Goal: Task Accomplishment & Management: Manage account settings

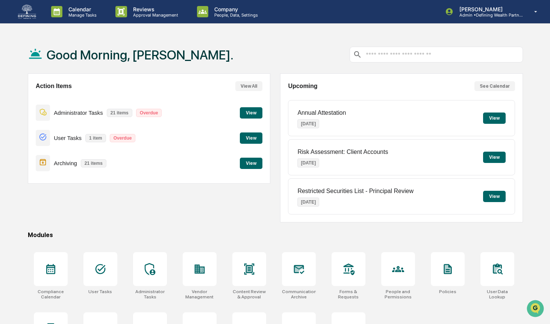
click at [247, 114] on button "View" at bounding box center [251, 112] width 23 height 11
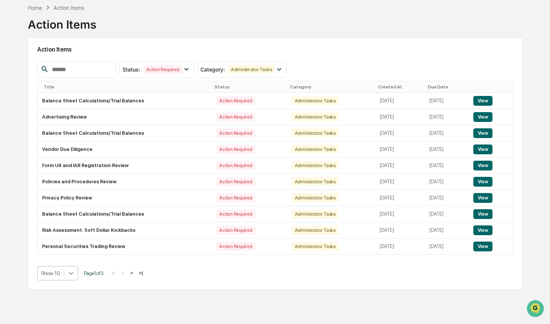
scroll to position [64, 0]
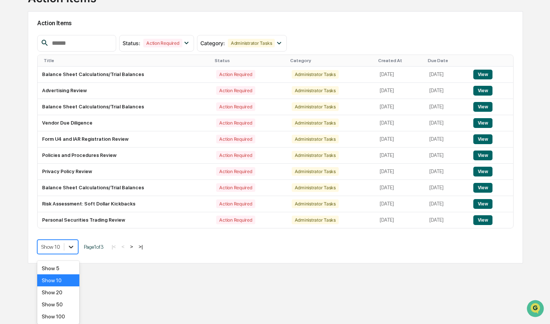
click at [70, 279] on body "Calendar Manage Tasks Reviews Approval Management Company People, Data, Setting…" at bounding box center [275, 117] width 550 height 359
click at [60, 313] on div "Show 100" at bounding box center [58, 316] width 42 height 12
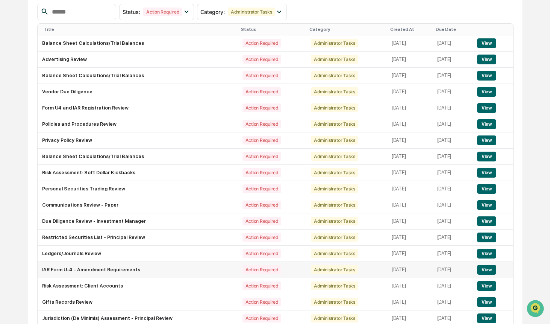
scroll to position [85, 0]
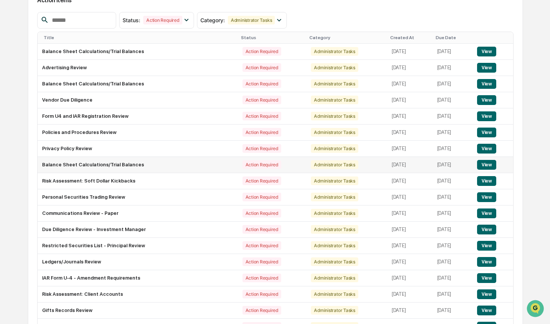
click at [496, 170] on button "View" at bounding box center [486, 165] width 19 height 10
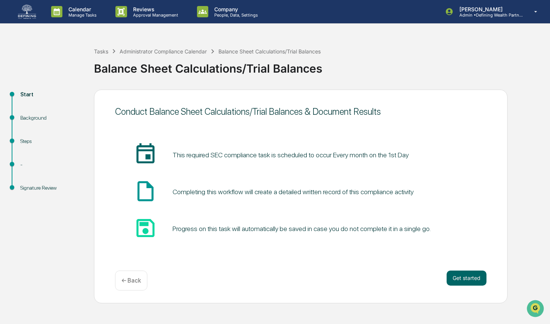
click at [33, 11] on img at bounding box center [27, 12] width 18 height 14
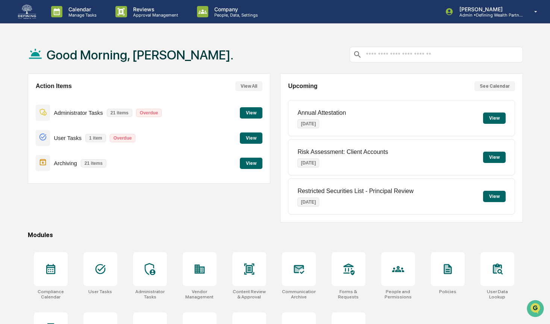
click at [258, 144] on button "View" at bounding box center [251, 137] width 23 height 11
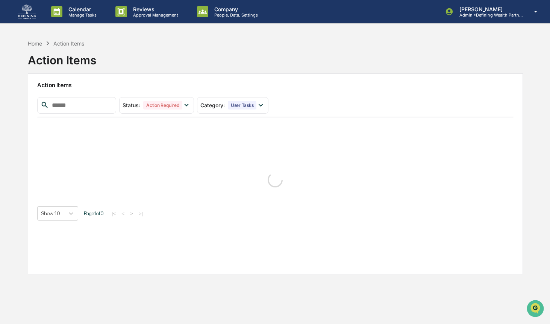
click at [259, 142] on div "Status : Action Required Select/Deselect All Action Required Resolved Category …" at bounding box center [275, 159] width 476 height 124
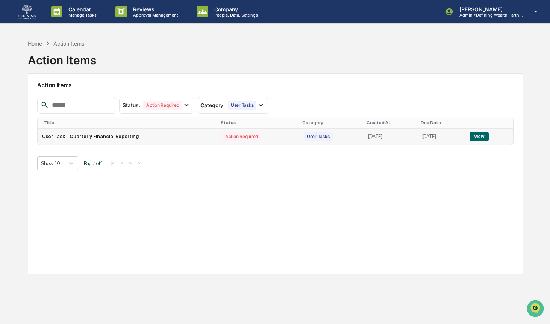
click at [488, 138] on button "View" at bounding box center [478, 137] width 19 height 10
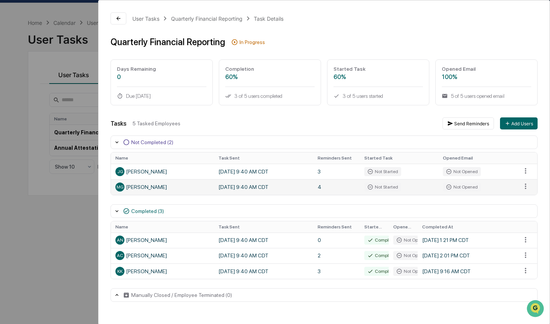
scroll to position [20, 0]
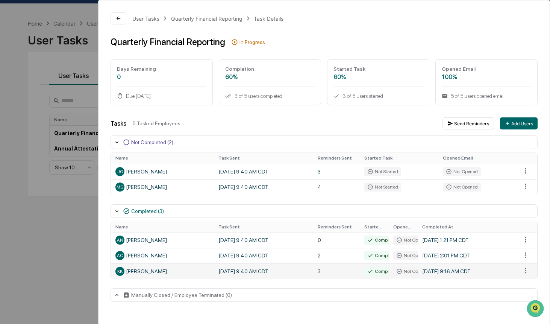
drag, startPoint x: 462, startPoint y: 271, endPoint x: 306, endPoint y: 278, distance: 155.4
click at [455, 272] on td "[DATE] 9:16 AM CDT" at bounding box center [467, 270] width 99 height 15
click at [254, 268] on td "[DATE] 9:40 AM CDT" at bounding box center [263, 270] width 99 height 15
click at [524, 274] on html "Calendar Manage Tasks Reviews Approval Management Company People, Data, Setting…" at bounding box center [275, 142] width 550 height 324
click at [123, 16] on html "Calendar Manage Tasks Reviews Approval Management Company People, Data, Setting…" at bounding box center [275, 142] width 550 height 324
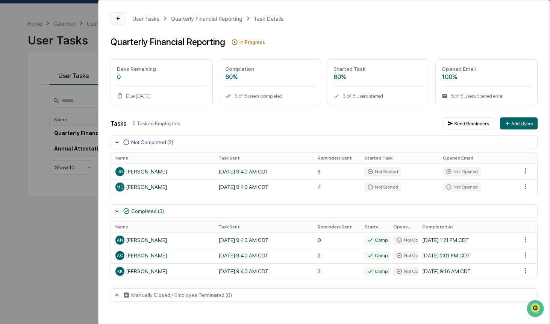
click at [119, 18] on icon at bounding box center [118, 18] width 6 height 6
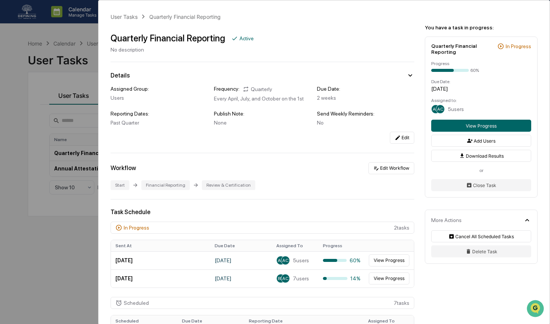
click at [44, 27] on div "User Tasks Quarterly Financial Reporting Quarterly Financial Reporting Active N…" at bounding box center [275, 162] width 550 height 324
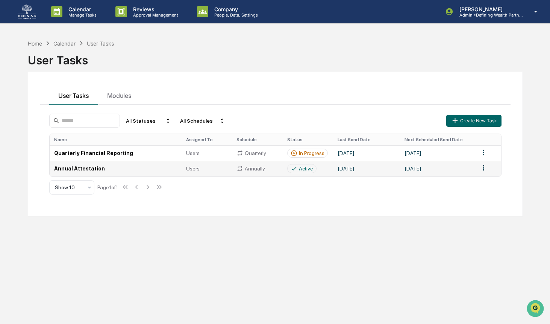
click at [342, 166] on td "[DATE]" at bounding box center [366, 167] width 67 height 15
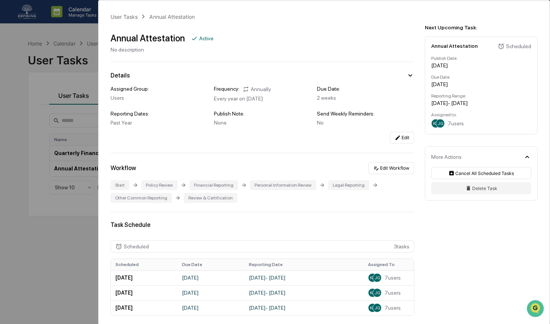
click at [406, 76] on icon at bounding box center [410, 75] width 8 height 8
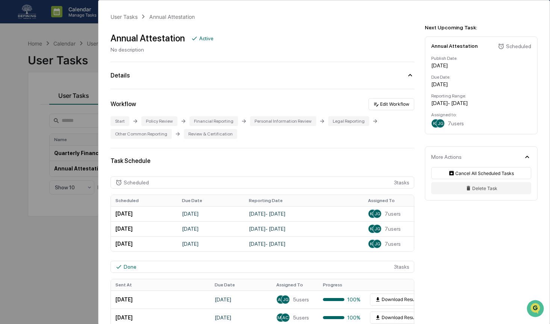
click at [407, 75] on icon at bounding box center [410, 75] width 8 height 8
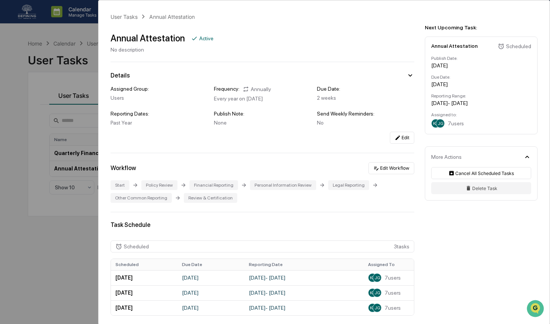
click at [407, 75] on icon at bounding box center [410, 75] width 8 height 8
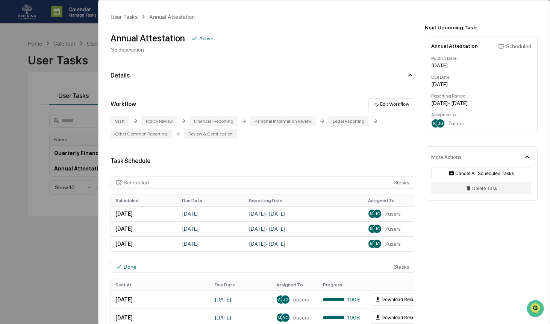
click at [407, 75] on icon at bounding box center [410, 75] width 8 height 8
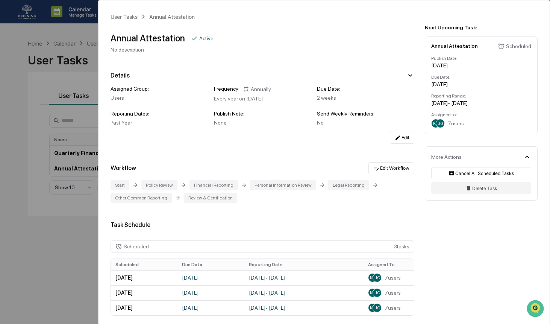
click at [93, 48] on div "User Tasks Annual Attestation Annual Attestation Active No description Details …" at bounding box center [275, 162] width 550 height 324
